Goal: Browse casually

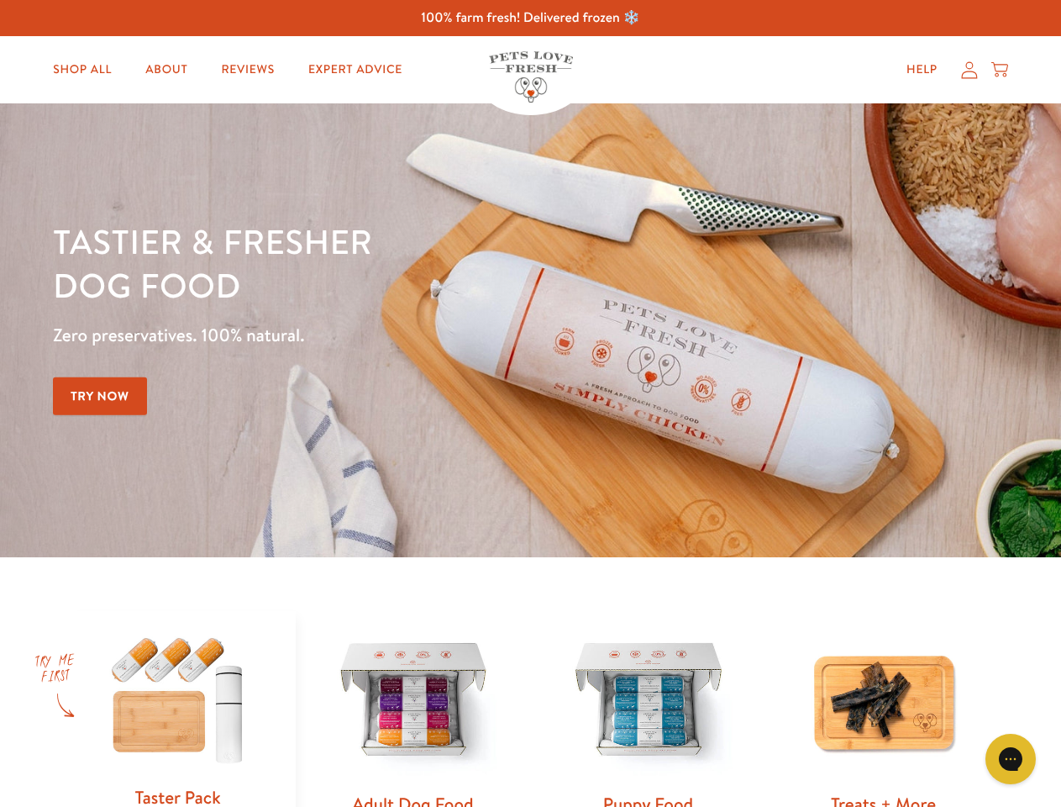
click at [530, 403] on div "Tastier & fresher dog food Zero preservatives. 100% natural. Try Now" at bounding box center [371, 330] width 637 height 222
click at [1011, 759] on icon "Gorgias live chat" at bounding box center [1010, 758] width 16 height 16
